Goal: Find specific page/section

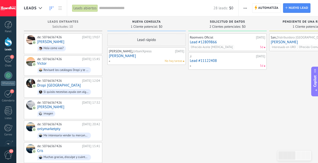
click at [8, 60] on div "1" at bounding box center [8, 58] width 8 height 7
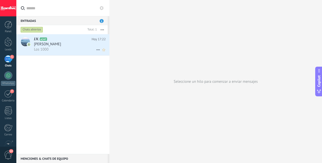
click at [65, 49] on div "Los 1000" at bounding box center [70, 49] width 72 height 5
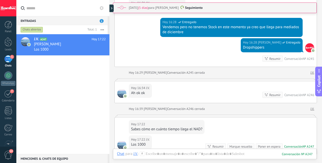
scroll to position [1085, 0]
